Goal: Navigation & Orientation: Find specific page/section

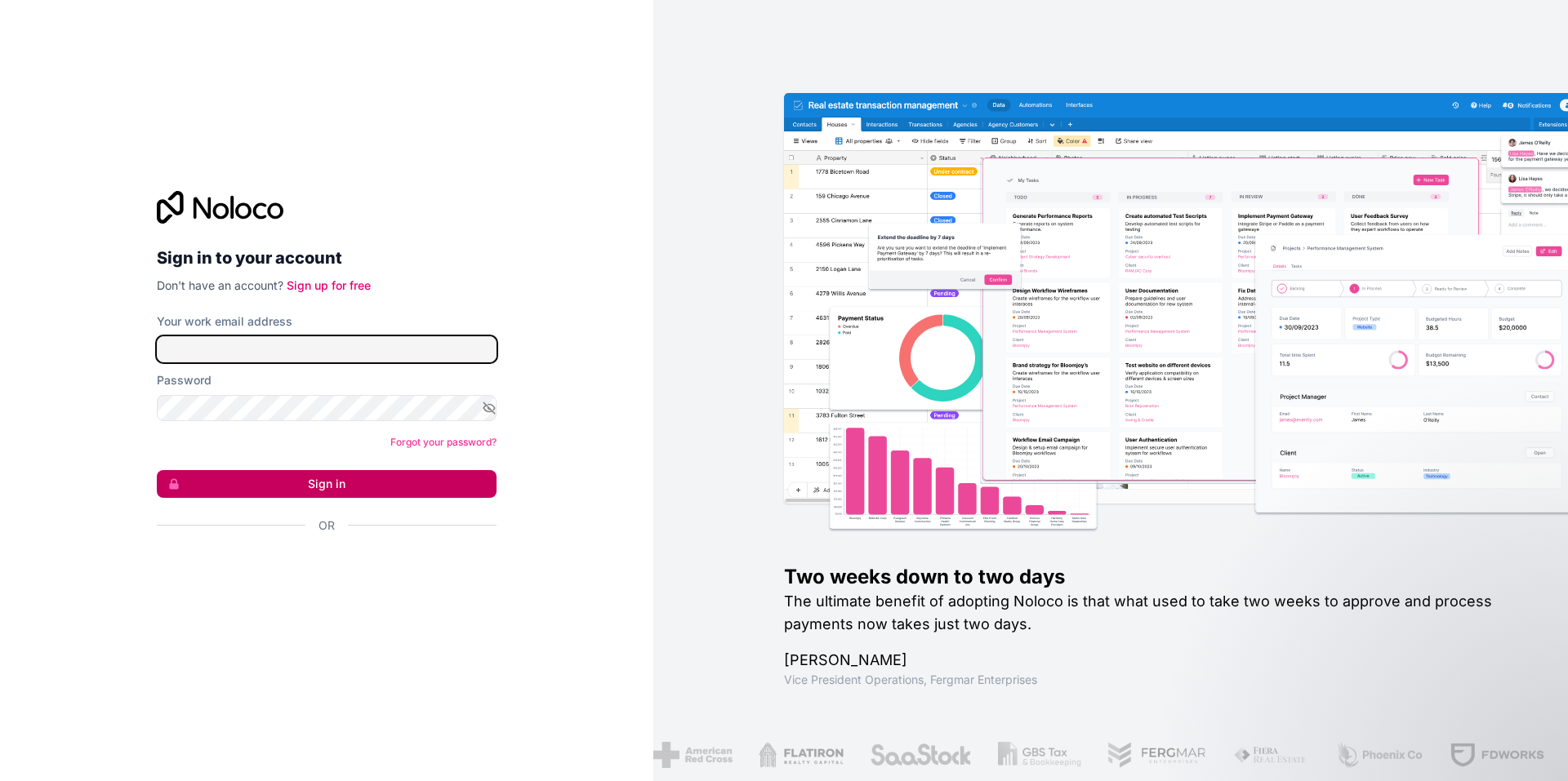
type input "**********"
click at [314, 485] on button "Sign in" at bounding box center [326, 483] width 340 height 28
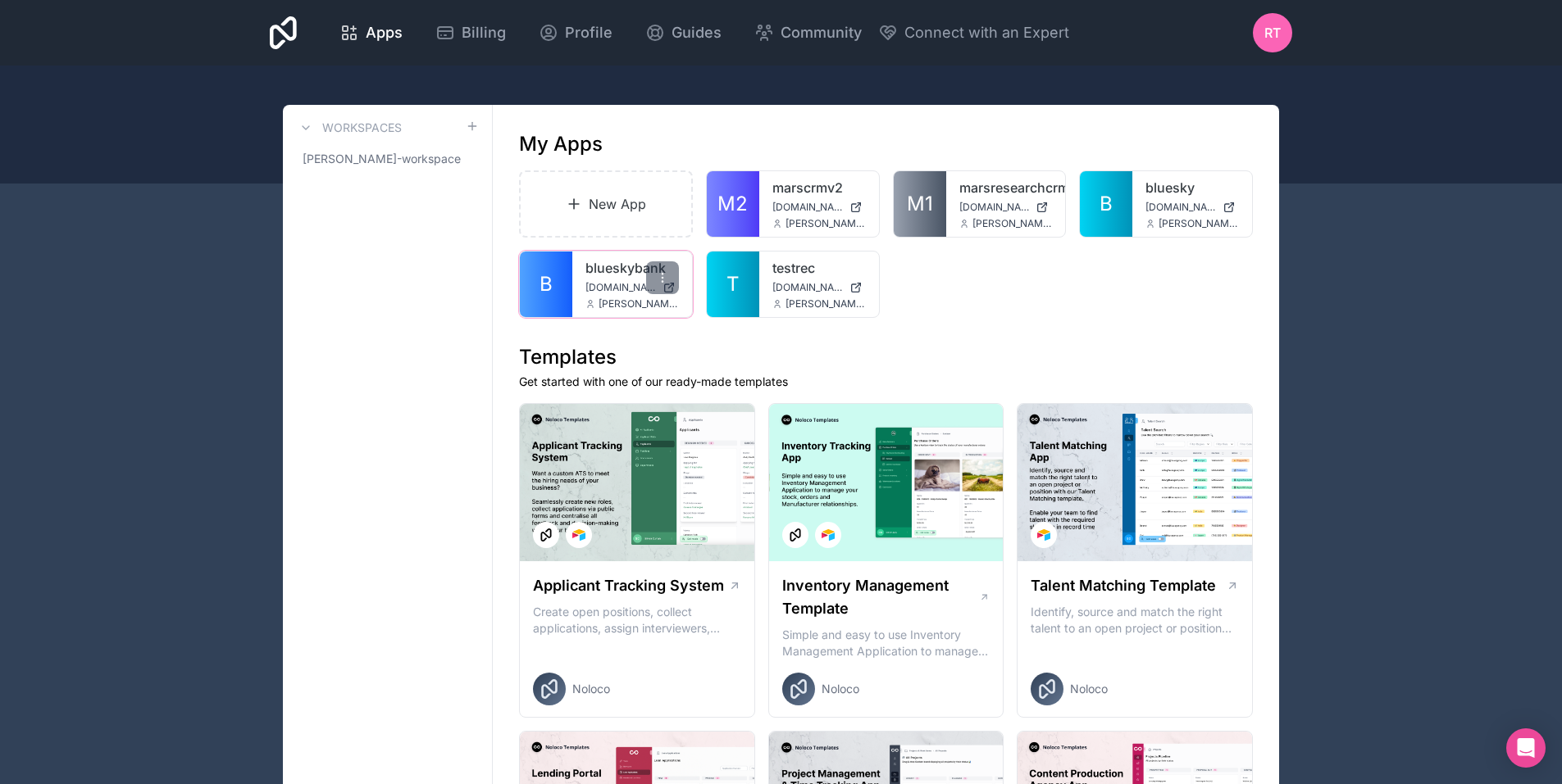
click at [609, 287] on span "[DOMAIN_NAME]" at bounding box center [620, 288] width 70 height 13
click at [383, 30] on span "Apps" at bounding box center [384, 33] width 37 height 23
click at [699, 31] on span "Guides" at bounding box center [697, 33] width 50 height 23
click at [1284, 16] on div "RT" at bounding box center [1273, 33] width 39 height 39
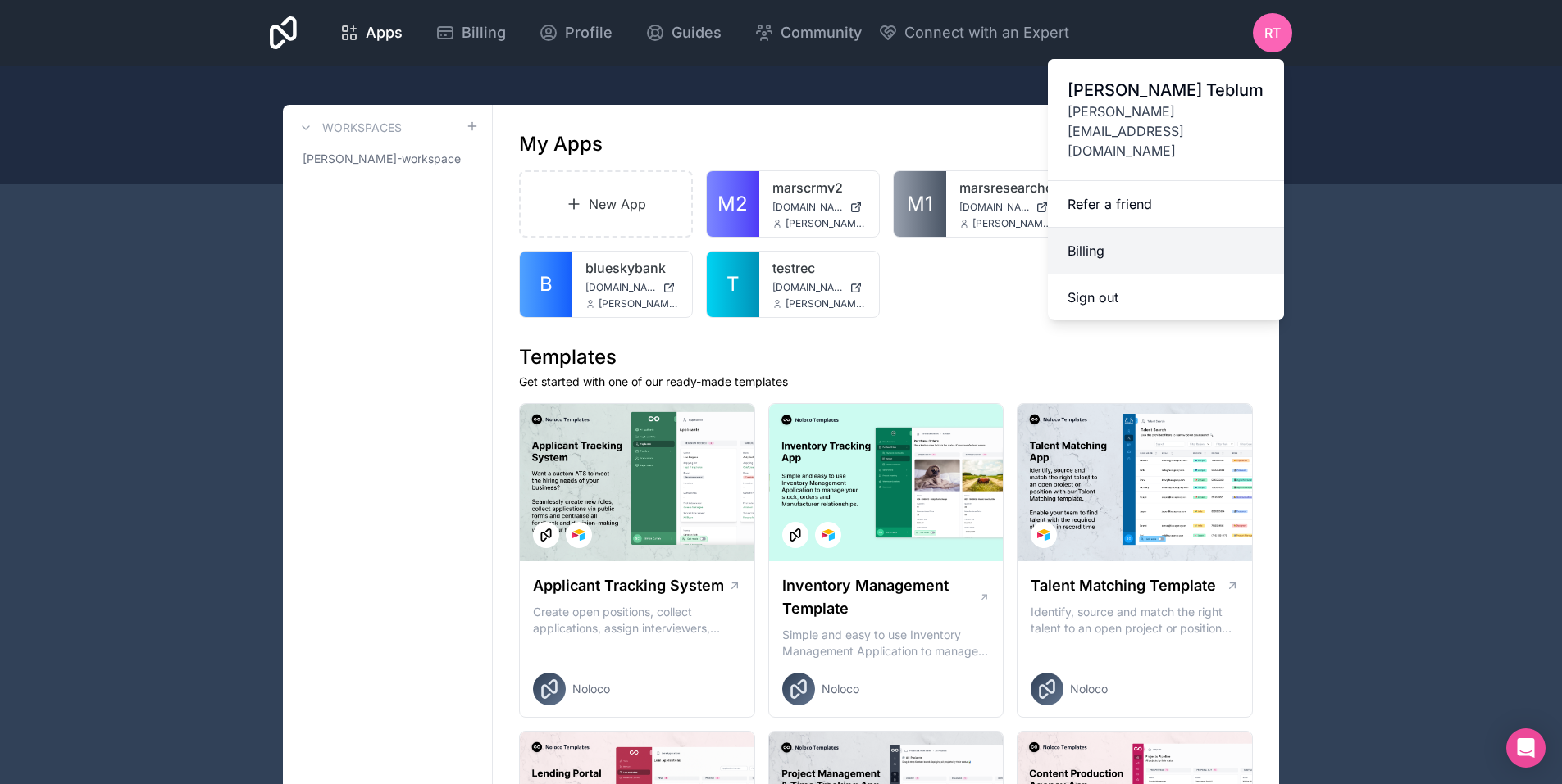
click at [1101, 228] on link "Billing" at bounding box center [1166, 251] width 236 height 47
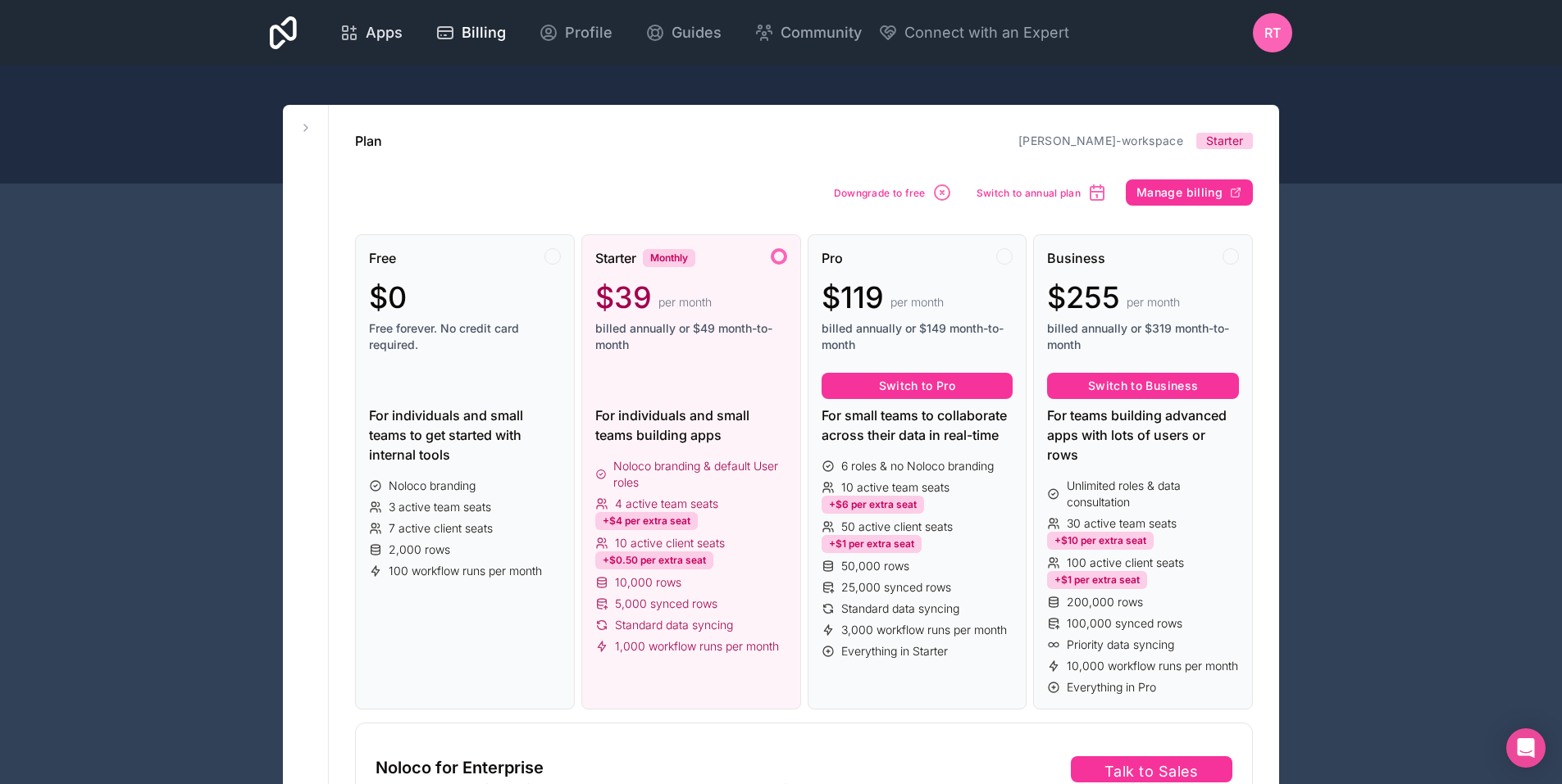
click at [375, 33] on span "Apps" at bounding box center [384, 33] width 37 height 23
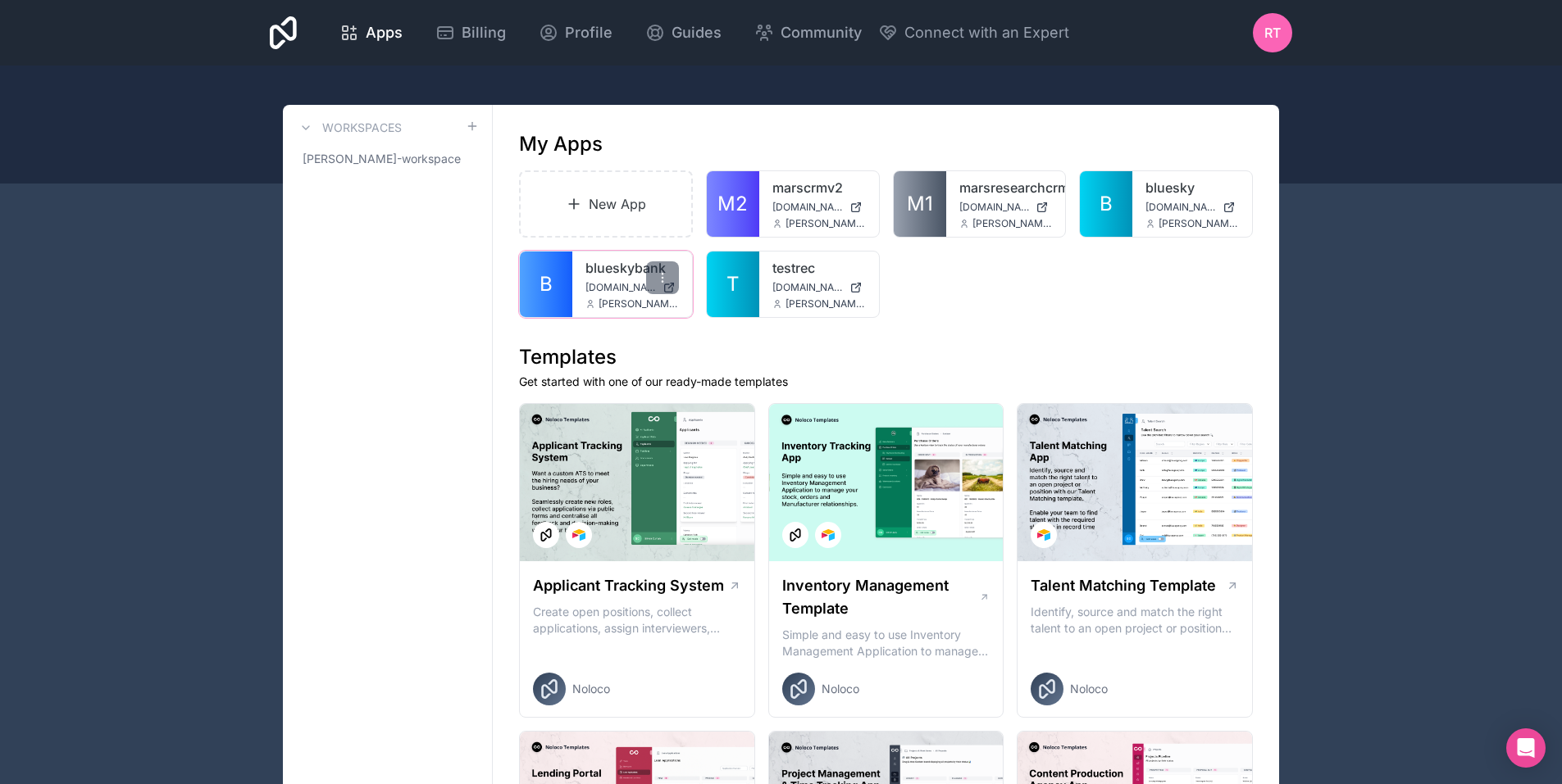
click at [619, 277] on link "blueskybank" at bounding box center [632, 268] width 93 height 19
click at [796, 285] on span "[DOMAIN_NAME]" at bounding box center [807, 288] width 70 height 13
click at [841, 196] on div at bounding box center [850, 198] width 33 height 33
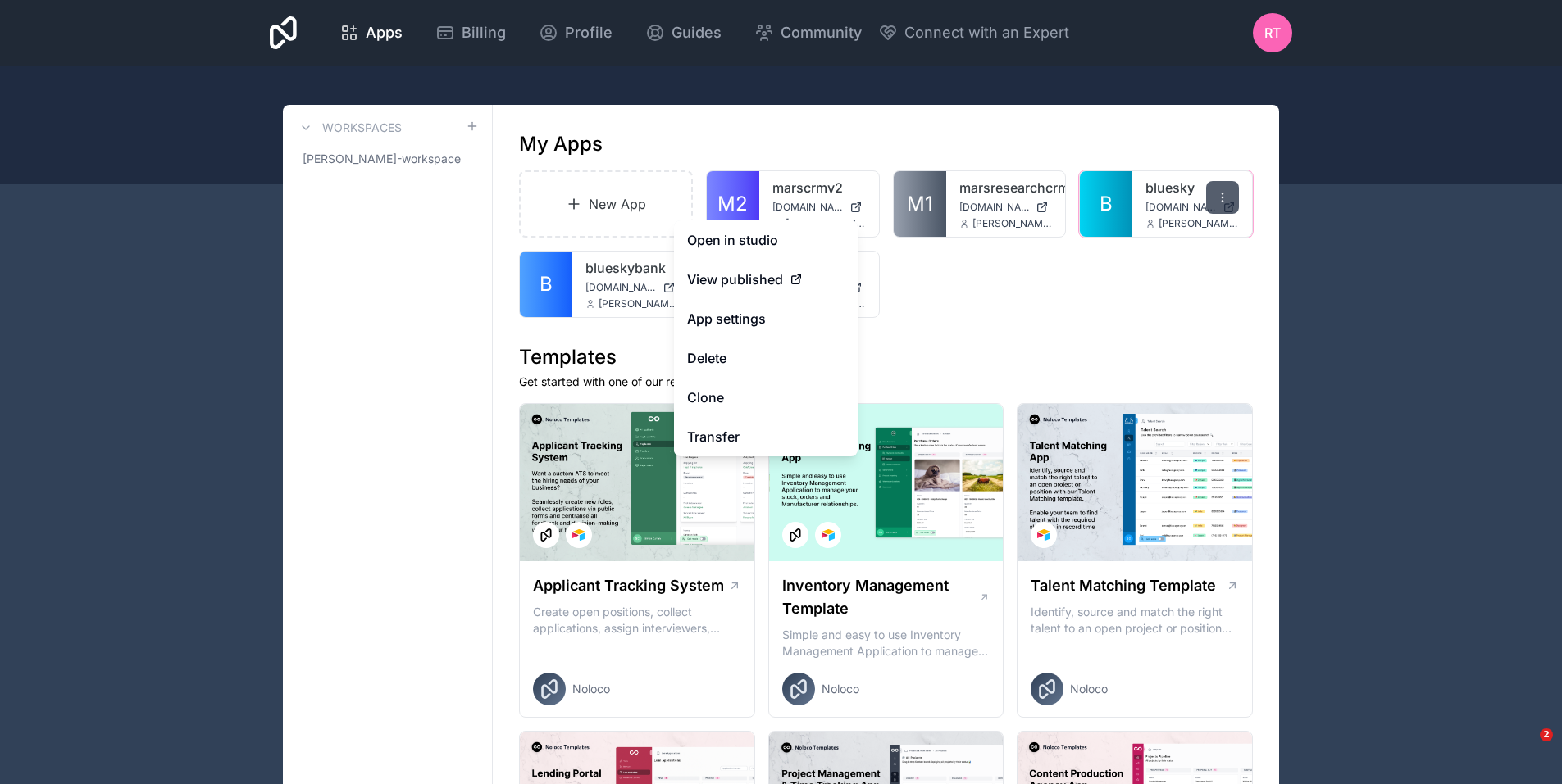
click at [1226, 199] on icon at bounding box center [1223, 198] width 13 height 13
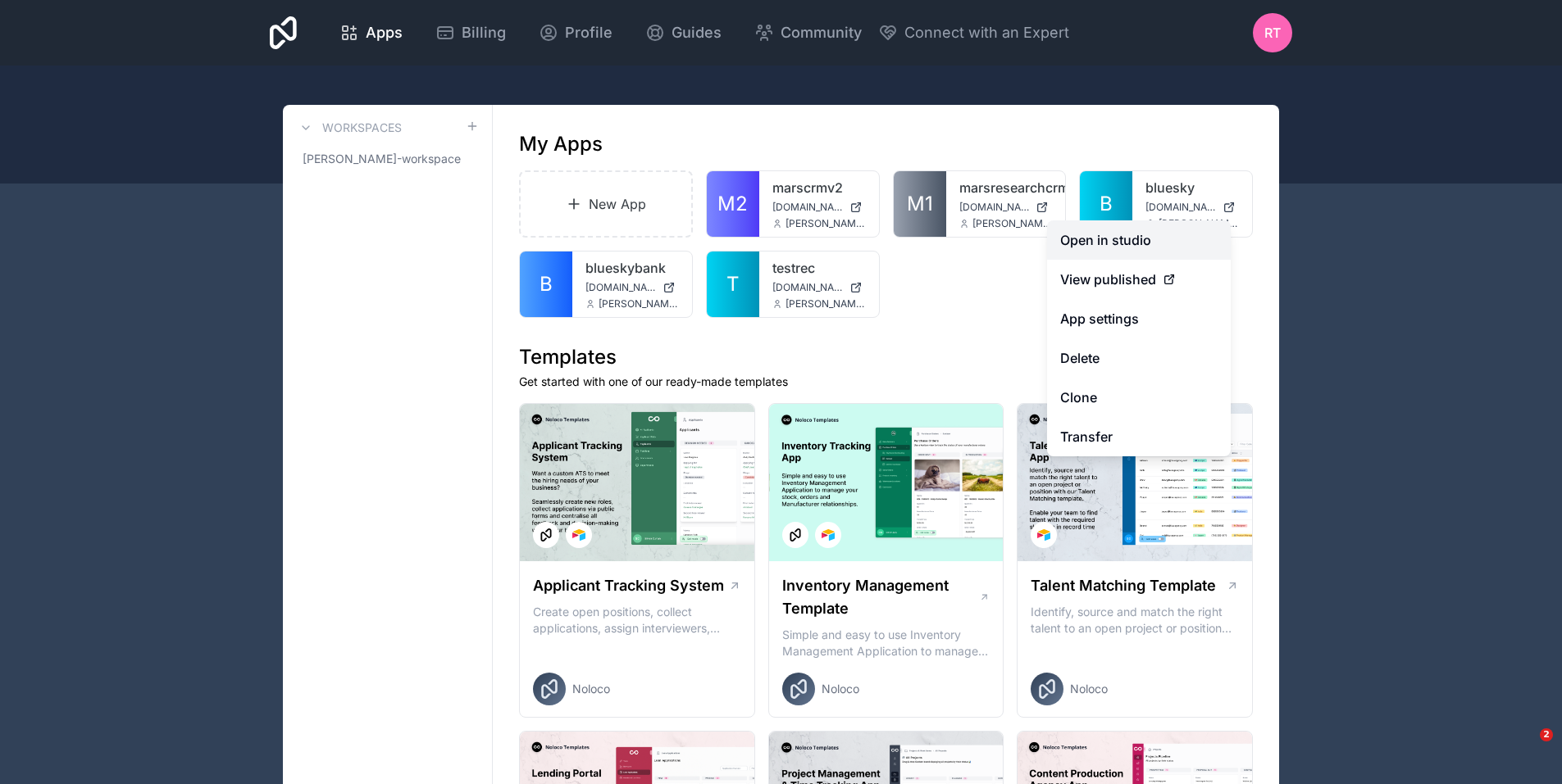
click at [1117, 235] on link "Open in studio" at bounding box center [1138, 239] width 184 height 39
